Goal: Transaction & Acquisition: Purchase product/service

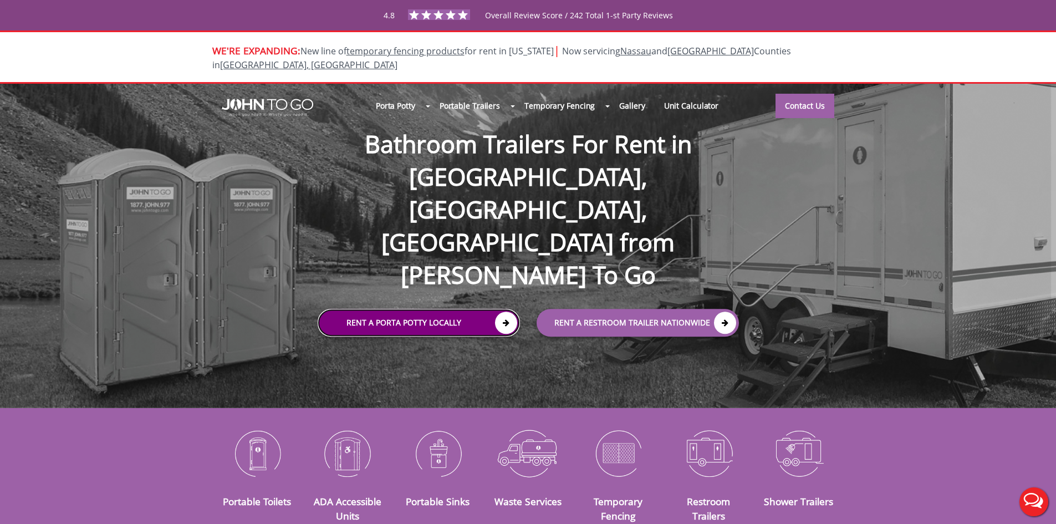
click at [509, 312] on icon at bounding box center [506, 323] width 22 height 22
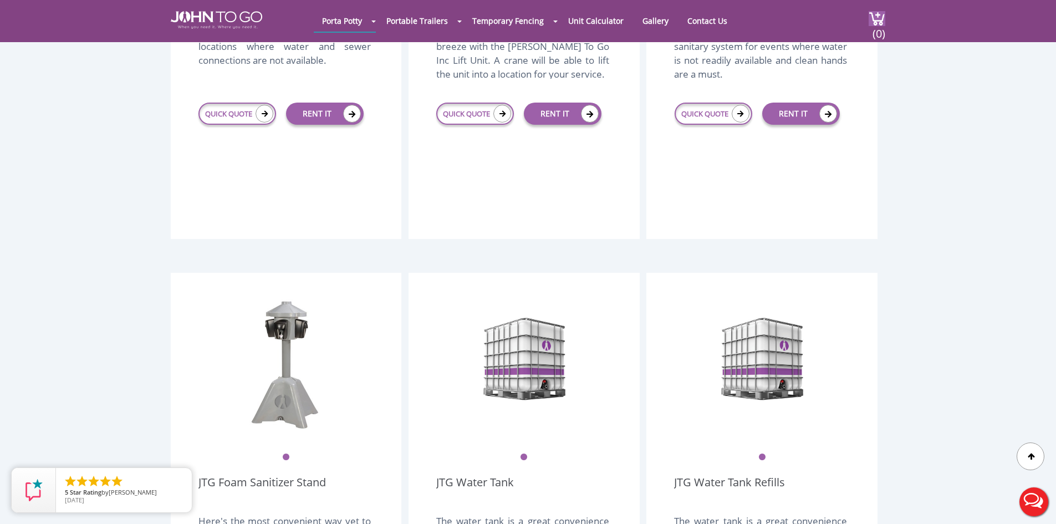
scroll to position [1829, 0]
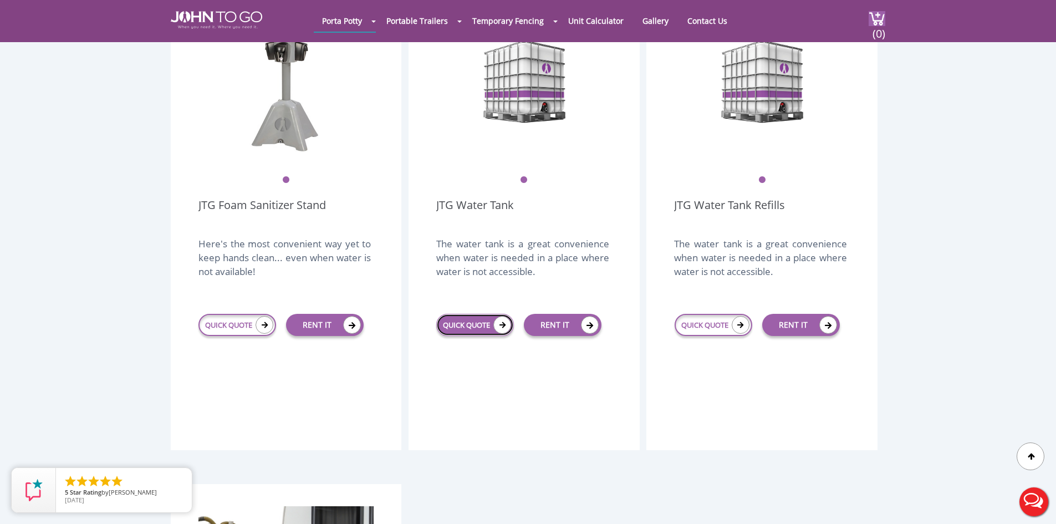
click at [499, 316] on icon at bounding box center [502, 325] width 18 height 18
